Goal: Task Accomplishment & Management: Complete application form

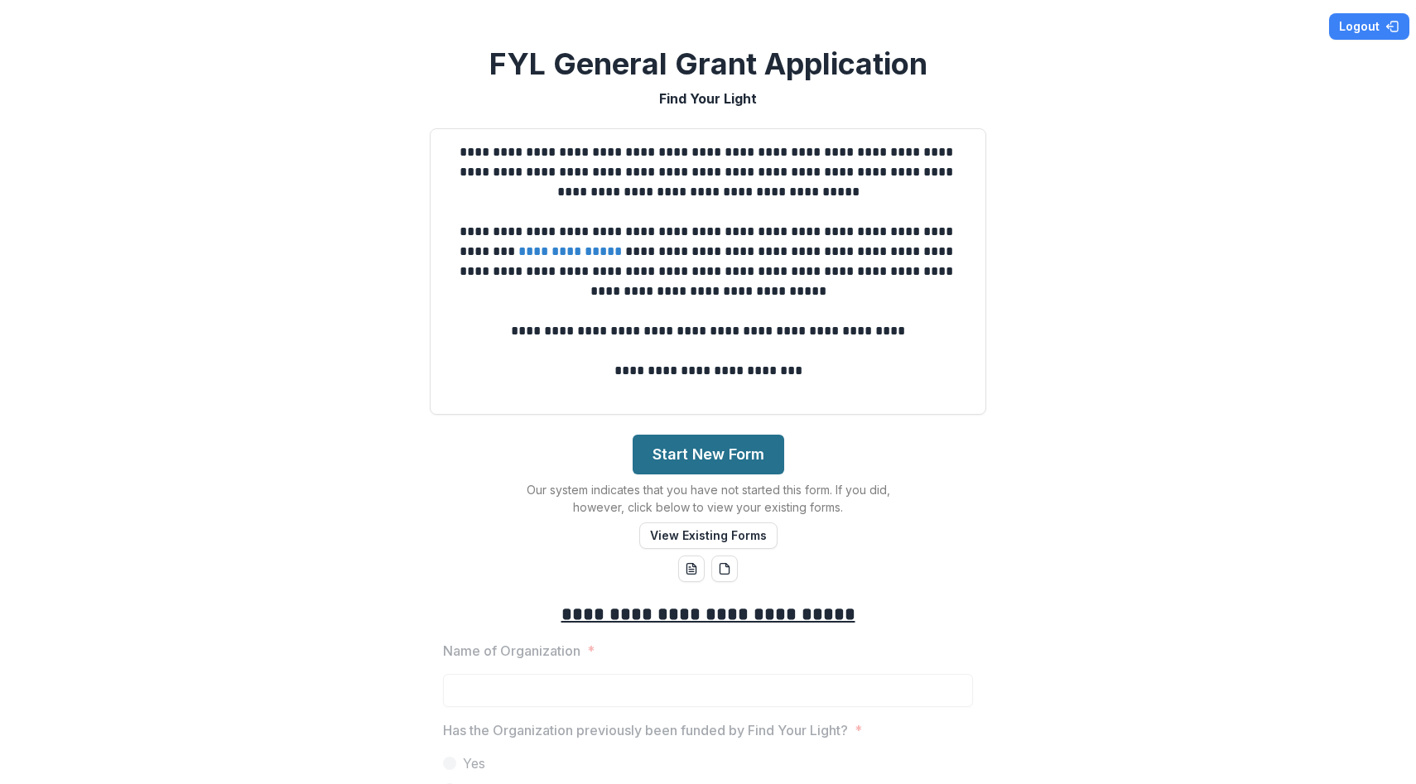
click at [707, 451] on button "Start New Form" at bounding box center [709, 455] width 152 height 40
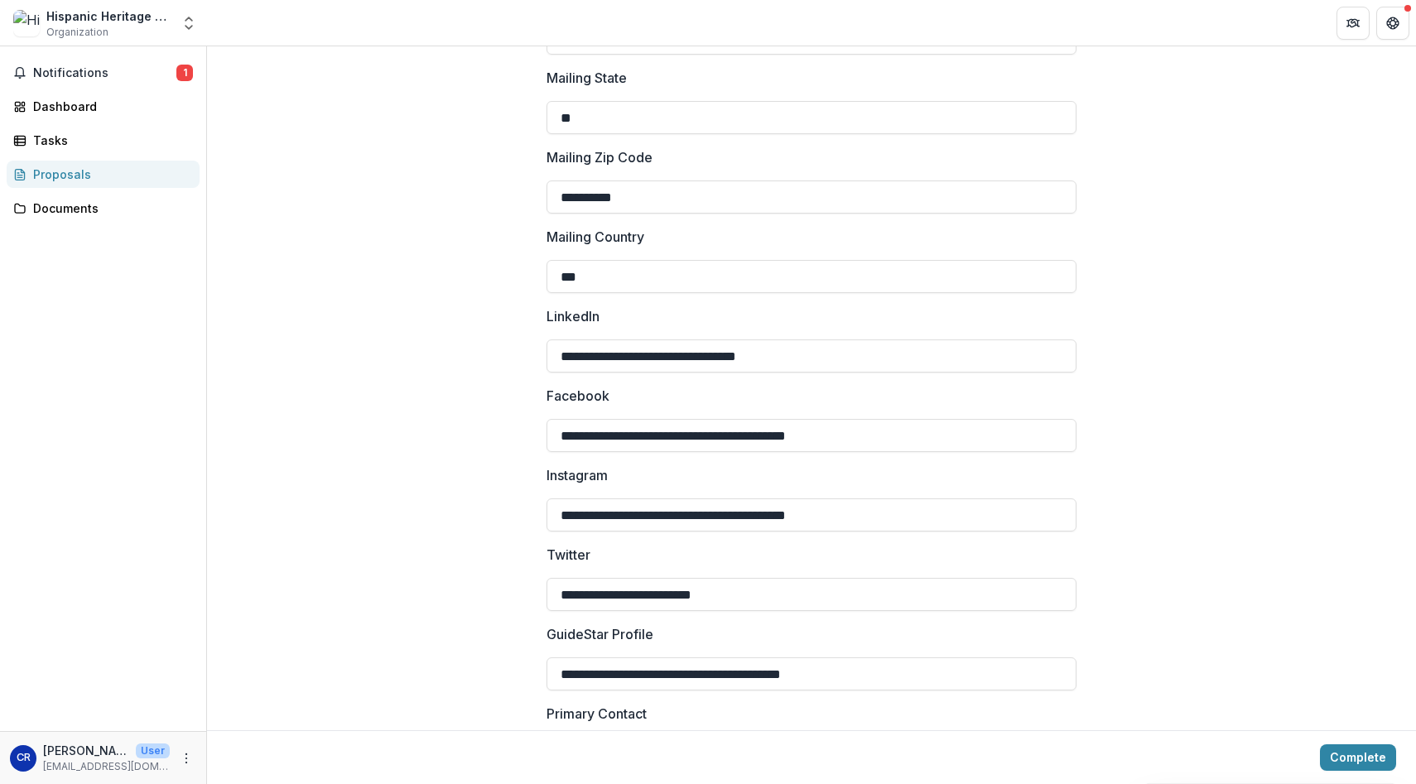
scroll to position [2257, 0]
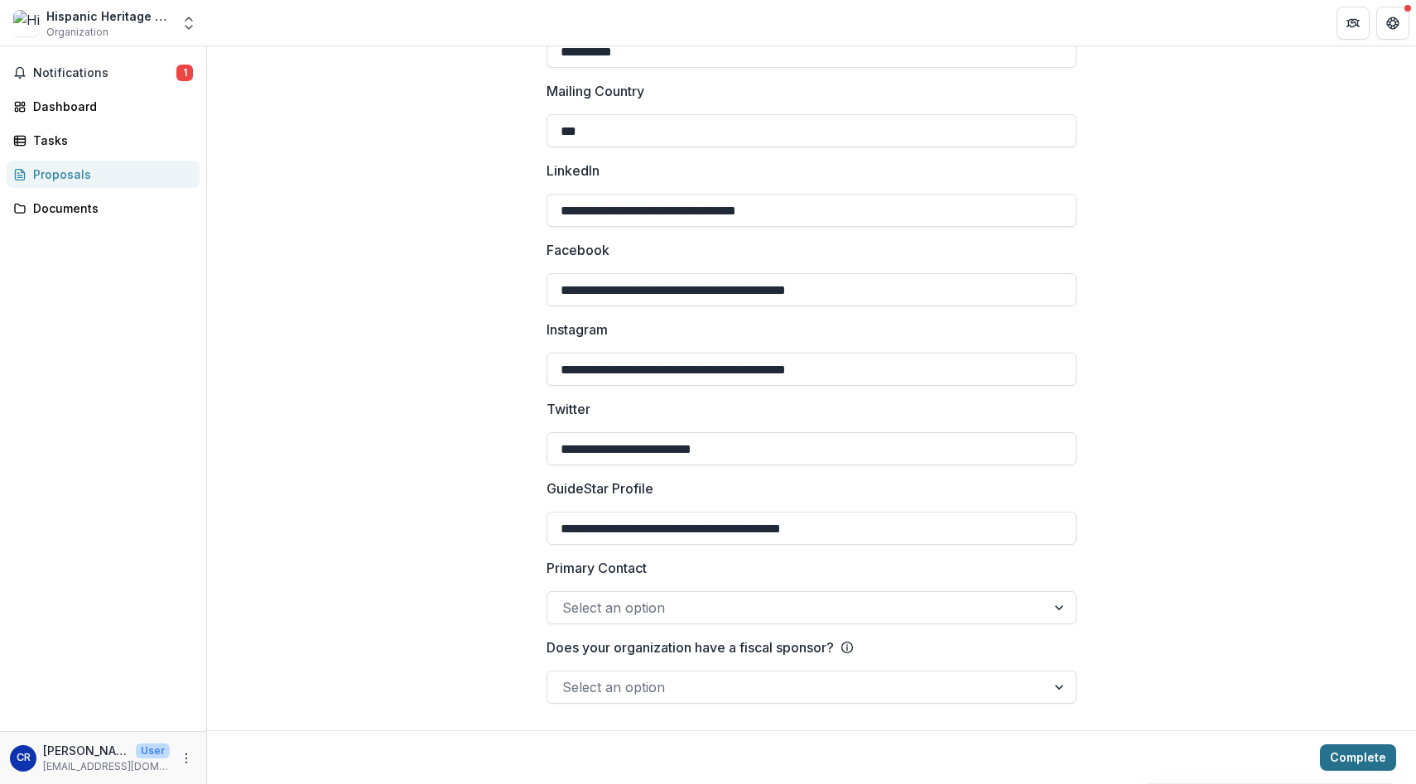
click at [1366, 758] on button "Complete" at bounding box center [1358, 758] width 76 height 27
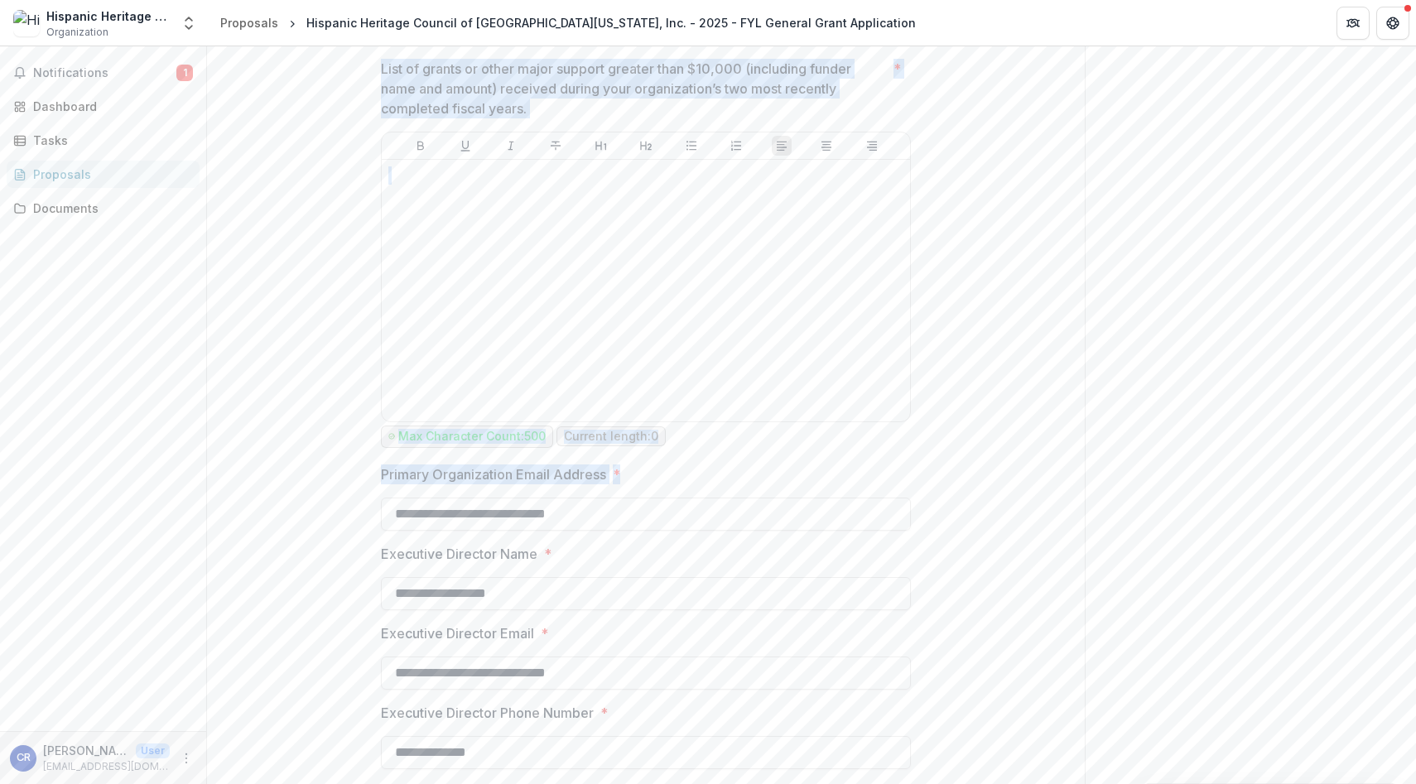
scroll to position [5977, 0]
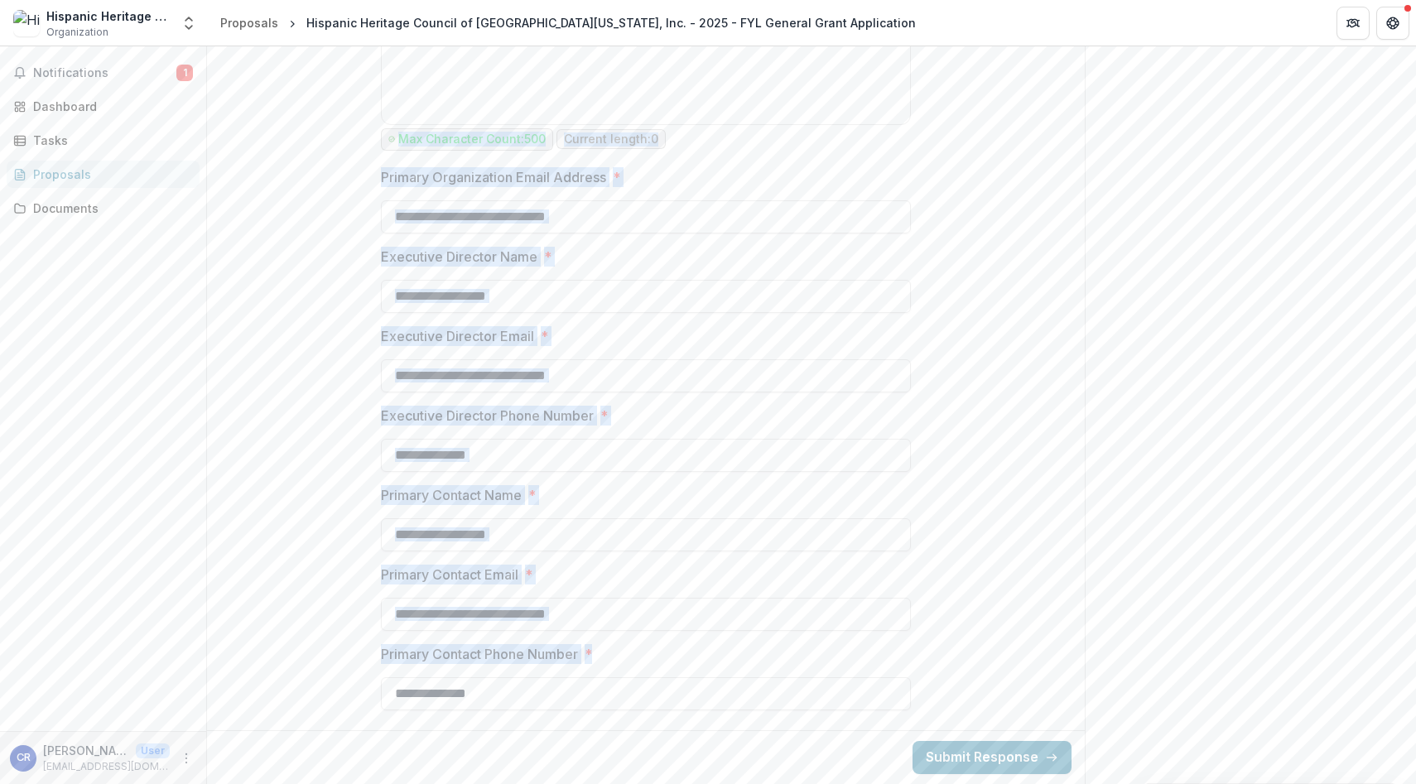
drag, startPoint x: 473, startPoint y: 308, endPoint x: 615, endPoint y: 725, distance: 440.2
copy div "**********"
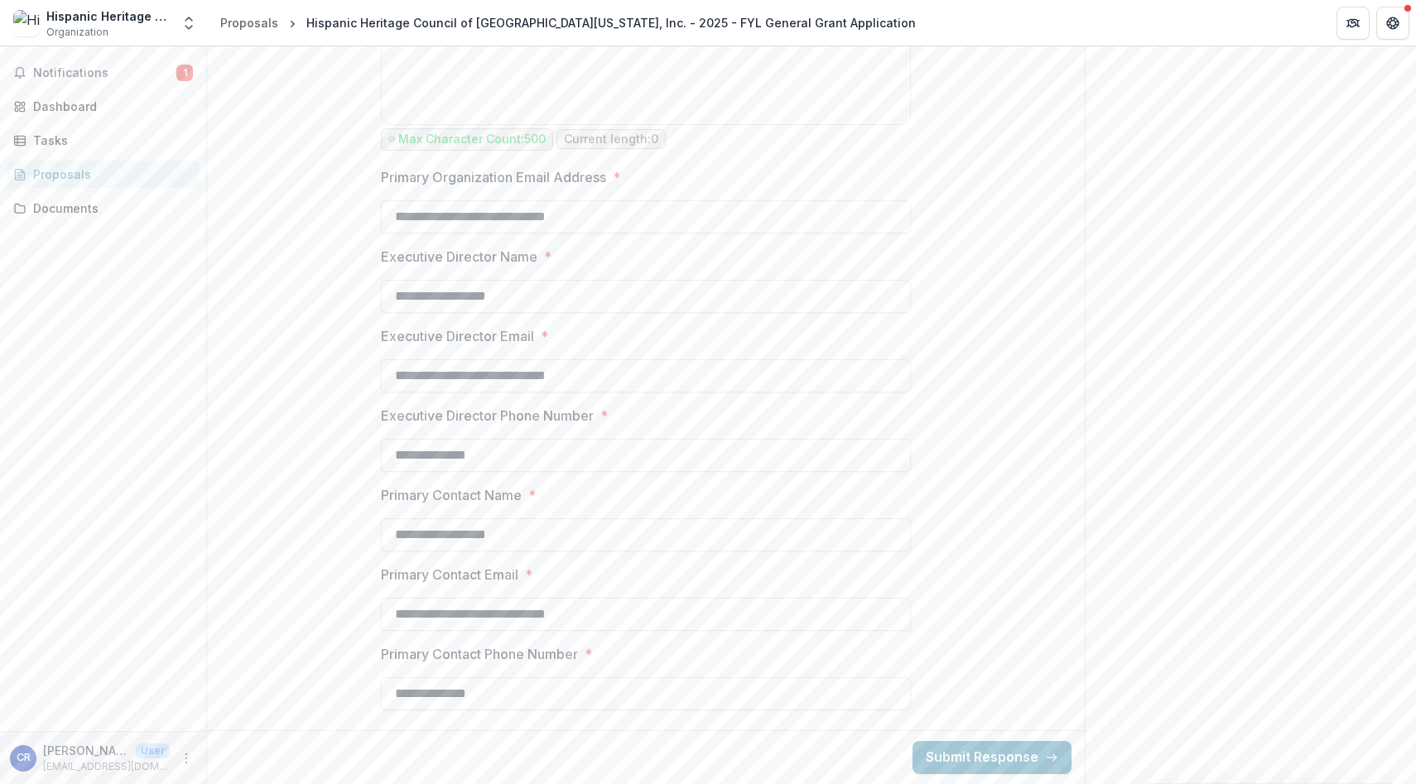
click at [624, 686] on input "**********" at bounding box center [646, 693] width 530 height 33
drag, startPoint x: 510, startPoint y: 697, endPoint x: 444, endPoint y: 283, distance: 419.4
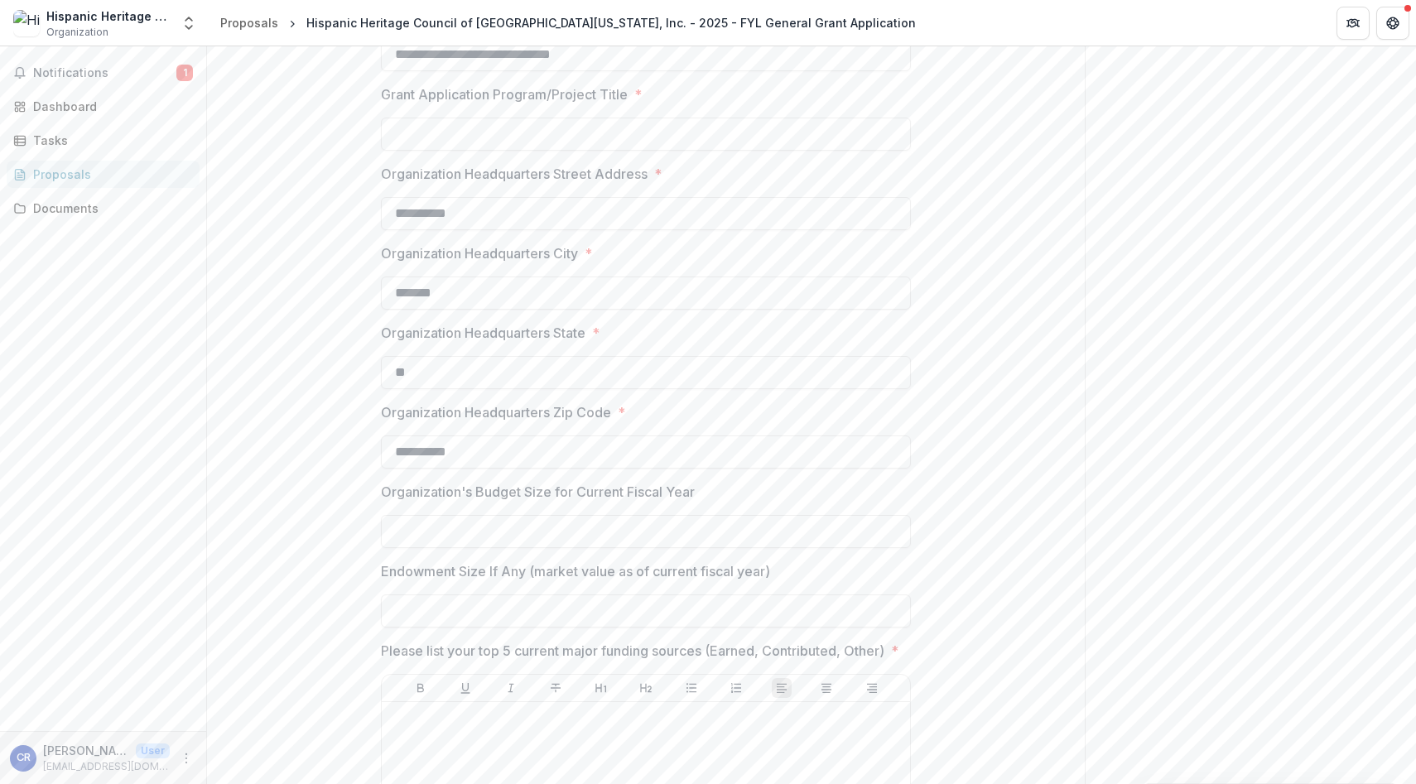
scroll to position [0, 0]
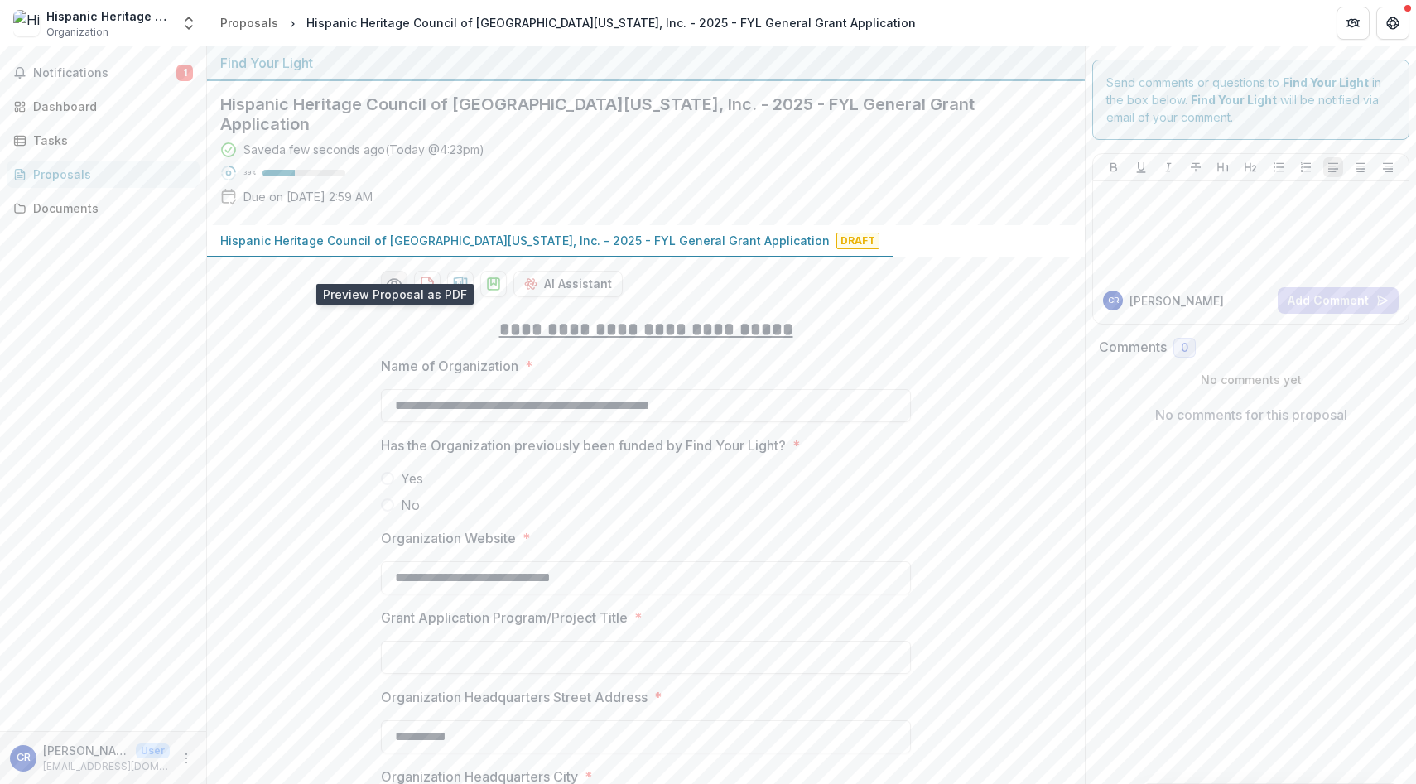
click at [396, 276] on icon "Preview 947c1166-4054-491d-b156-c6e1d8a247ca-0.pdf" at bounding box center [394, 284] width 17 height 17
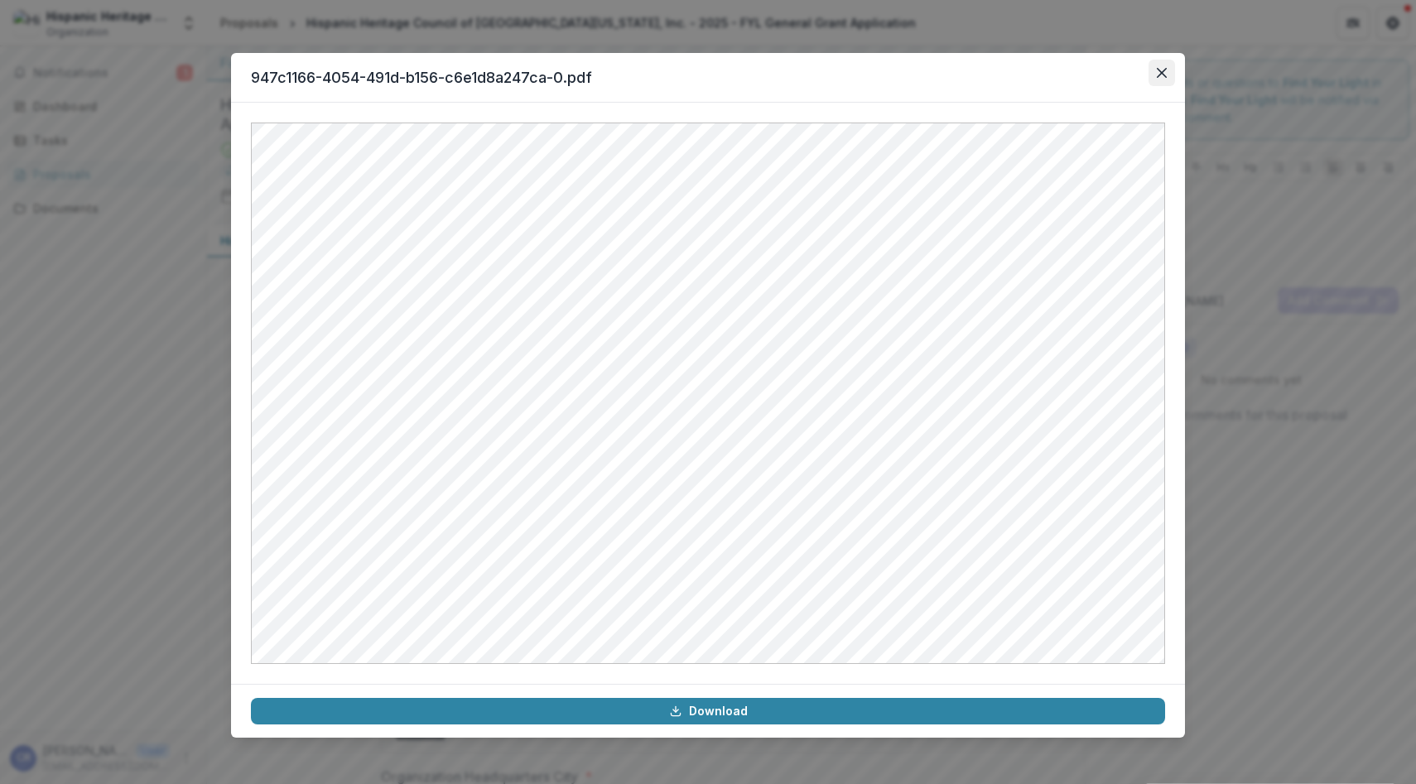
click at [1160, 70] on icon "Close" at bounding box center [1162, 73] width 10 height 10
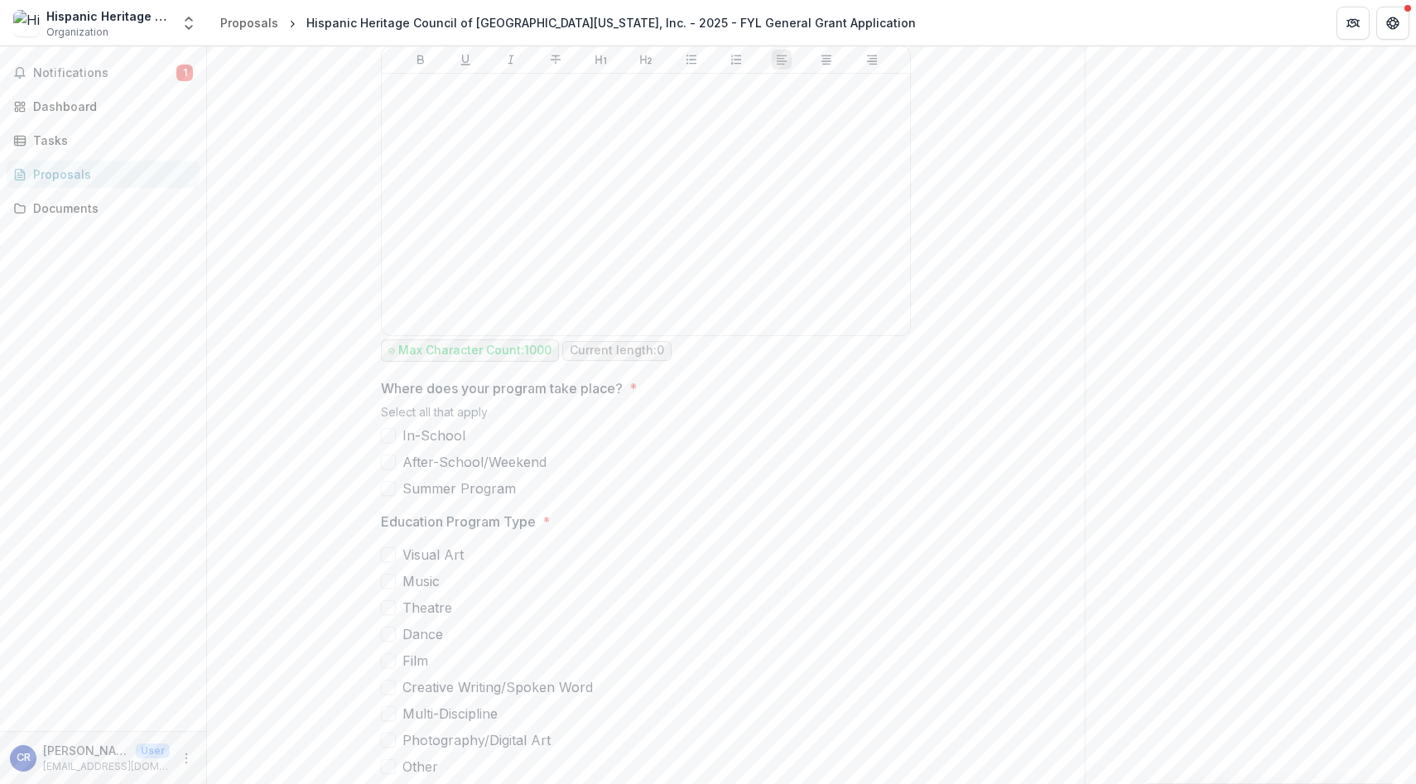
scroll to position [2314, 0]
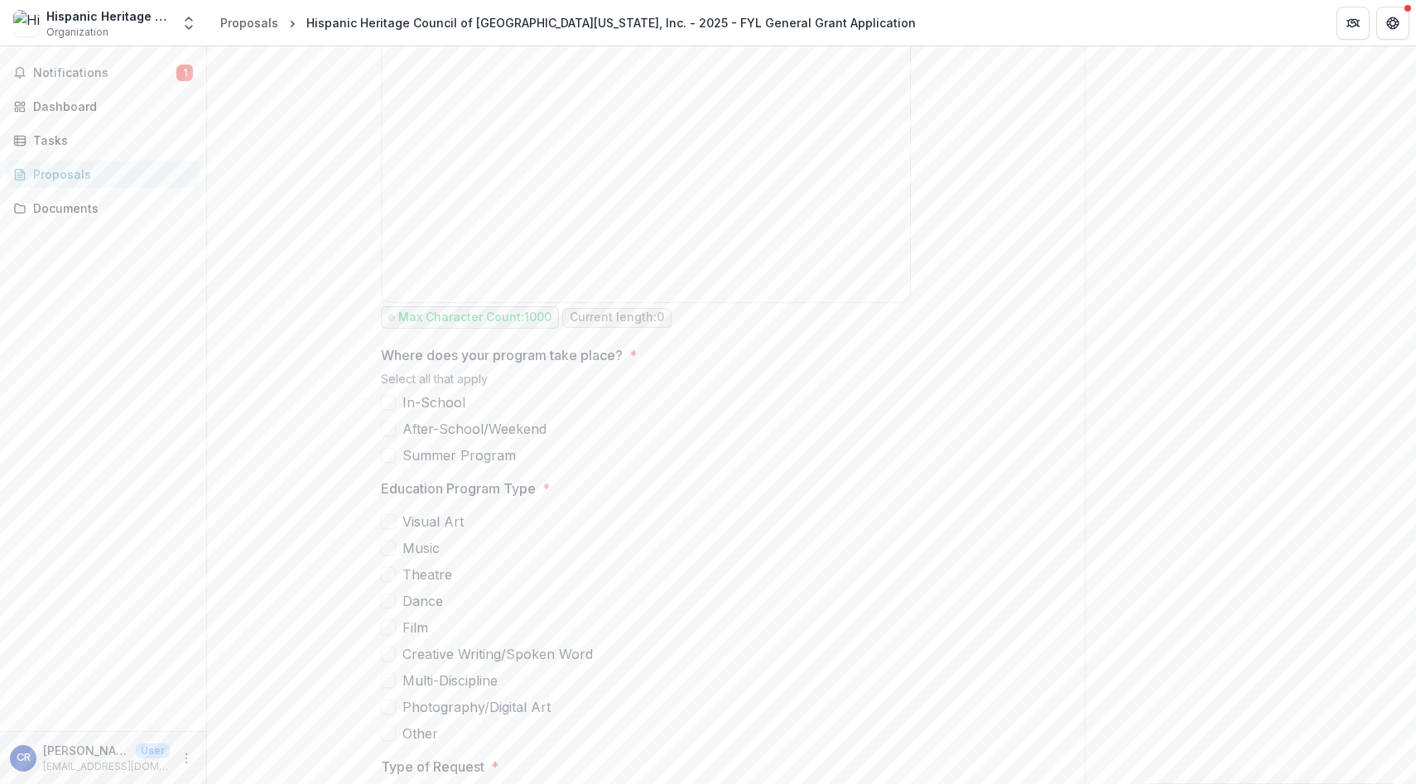
drag, startPoint x: 521, startPoint y: 457, endPoint x: 433, endPoint y: 417, distance: 96.7
click at [433, 417] on div "In-School After-School/Weekend Summer Program" at bounding box center [646, 429] width 530 height 73
drag, startPoint x: 401, startPoint y: 402, endPoint x: 519, endPoint y: 442, distance: 125.2
click at [519, 442] on div "In-School After-School/Weekend Summer Program" at bounding box center [646, 429] width 530 height 73
drag, startPoint x: 381, startPoint y: 380, endPoint x: 522, endPoint y: 469, distance: 166.4
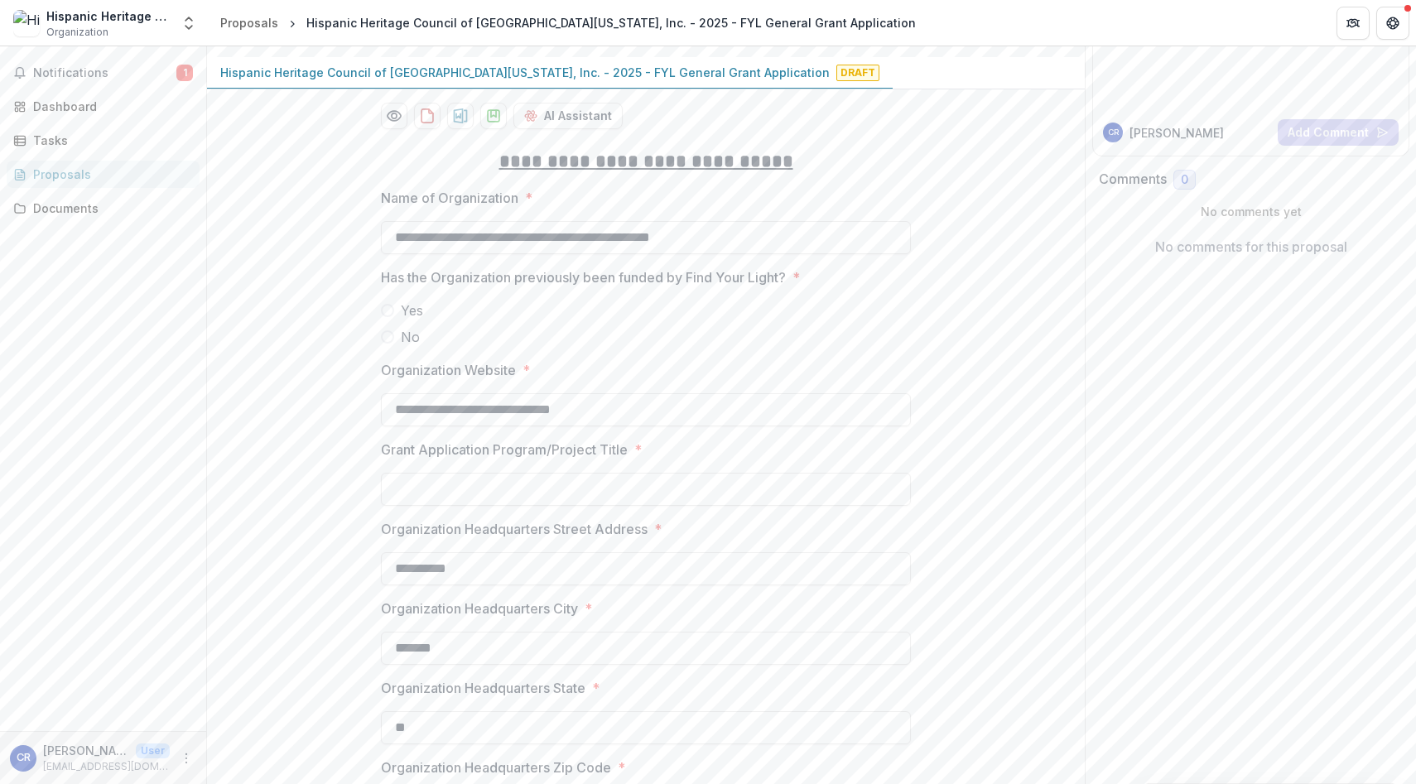
scroll to position [0, 0]
